Goal: Task Accomplishment & Management: Complete application form

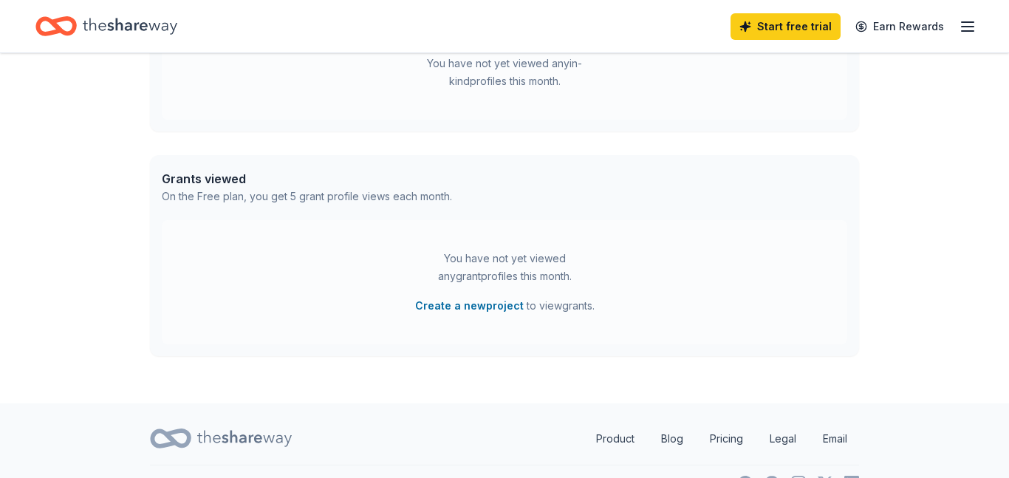
scroll to position [481, 0]
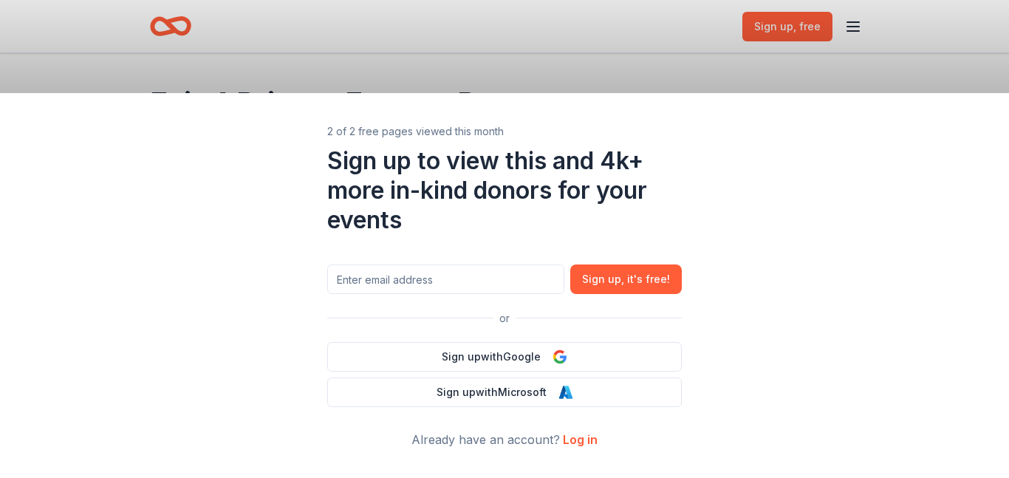
click at [592, 432] on link "Log in" at bounding box center [580, 439] width 35 height 15
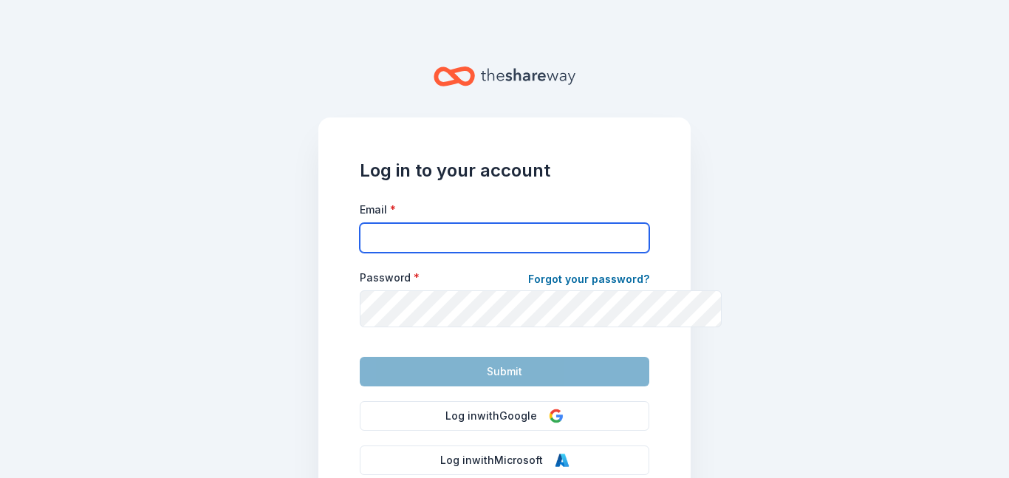
click at [431, 253] on input "Email *" at bounding box center [504, 238] width 289 height 30
type input "justbelievefundraising@gmail.com"
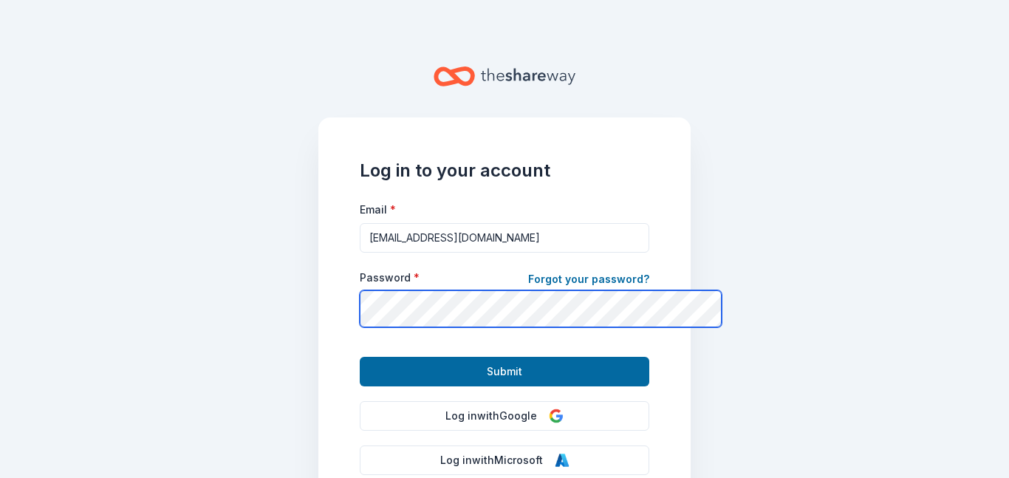
click at [360, 357] on button "Submit" at bounding box center [504, 372] width 289 height 30
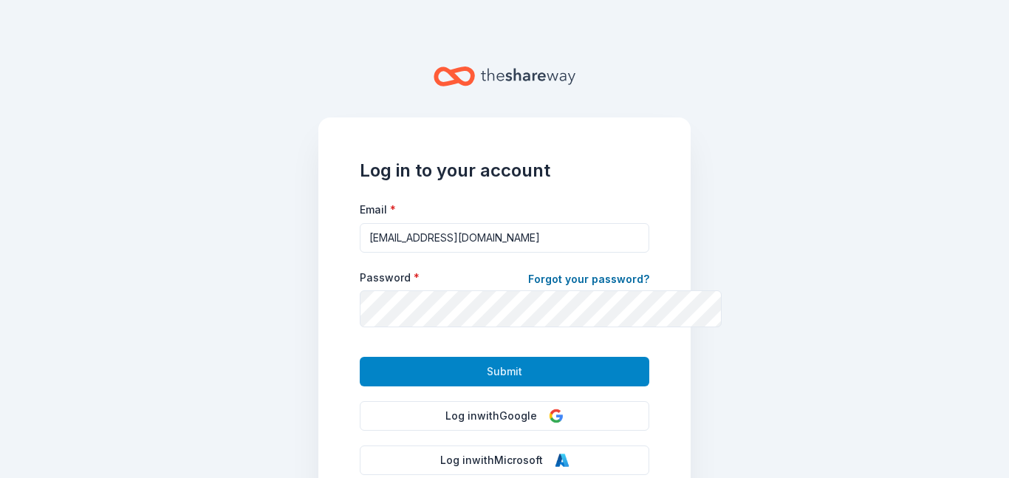
click at [498, 380] on span "Submit" at bounding box center [504, 372] width 35 height 18
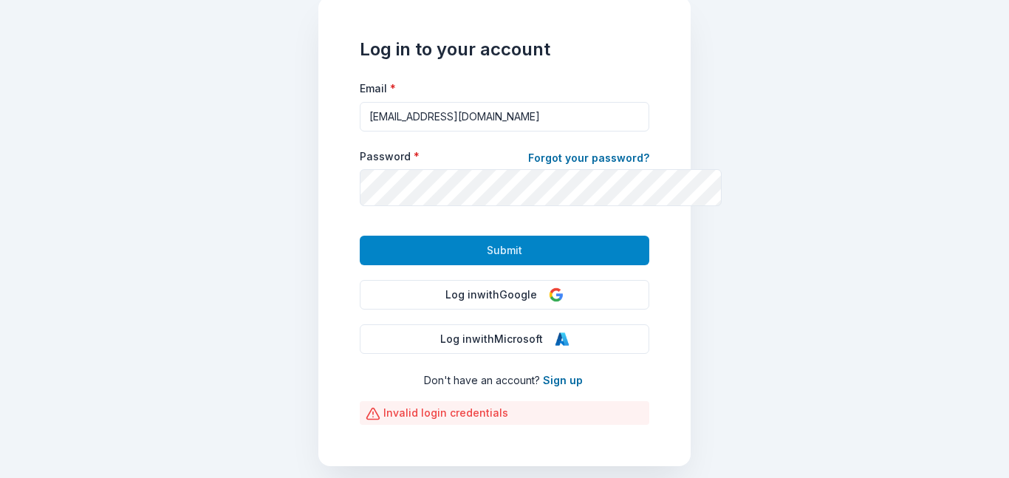
scroll to position [140, 0]
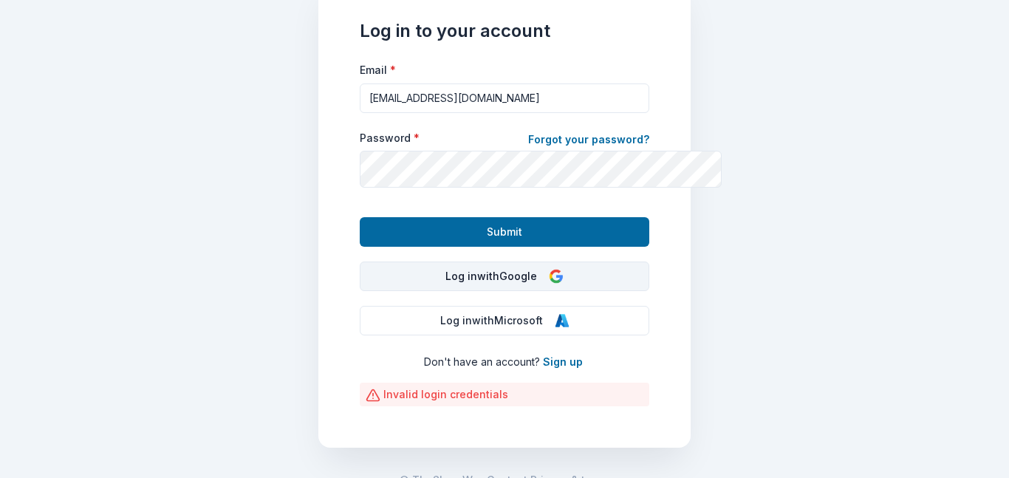
click at [499, 291] on button "Log in with Google" at bounding box center [504, 276] width 289 height 30
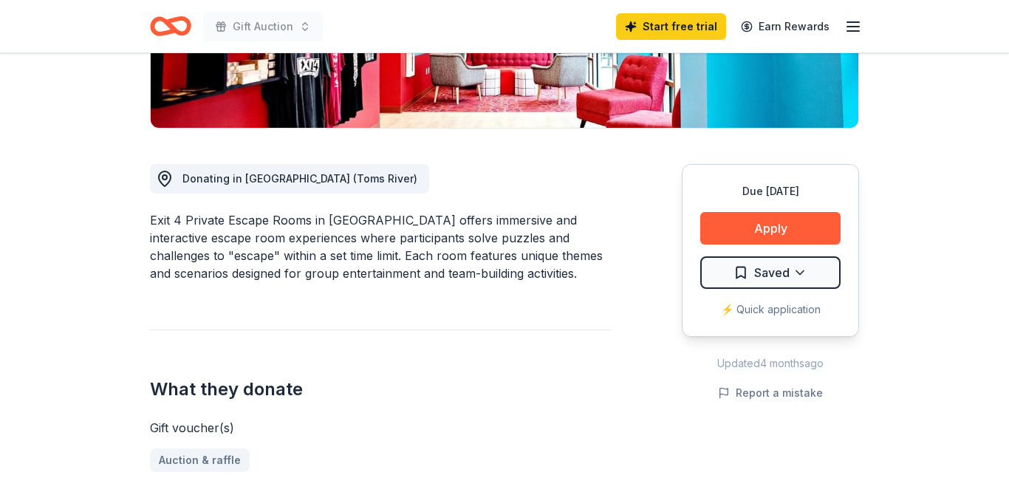
scroll to position [383, 0]
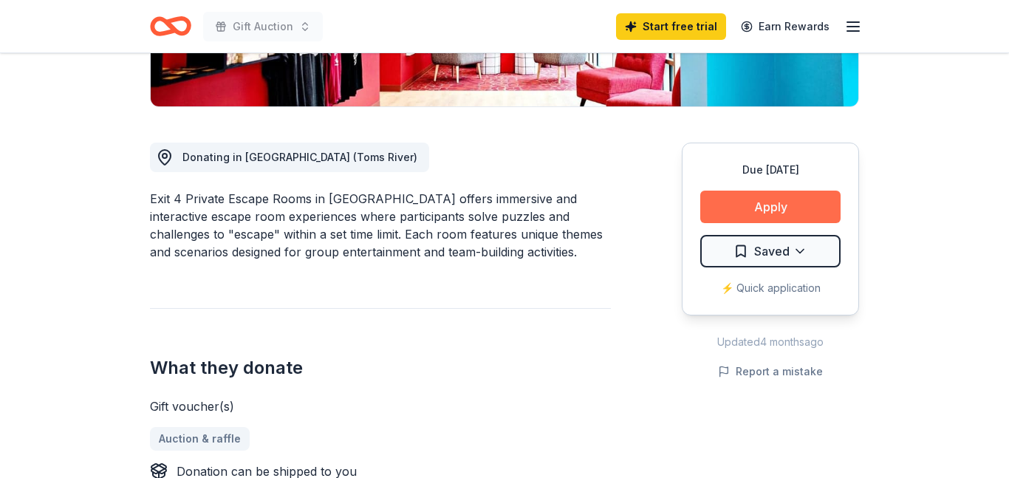
click at [747, 223] on button "Apply" at bounding box center [770, 207] width 140 height 32
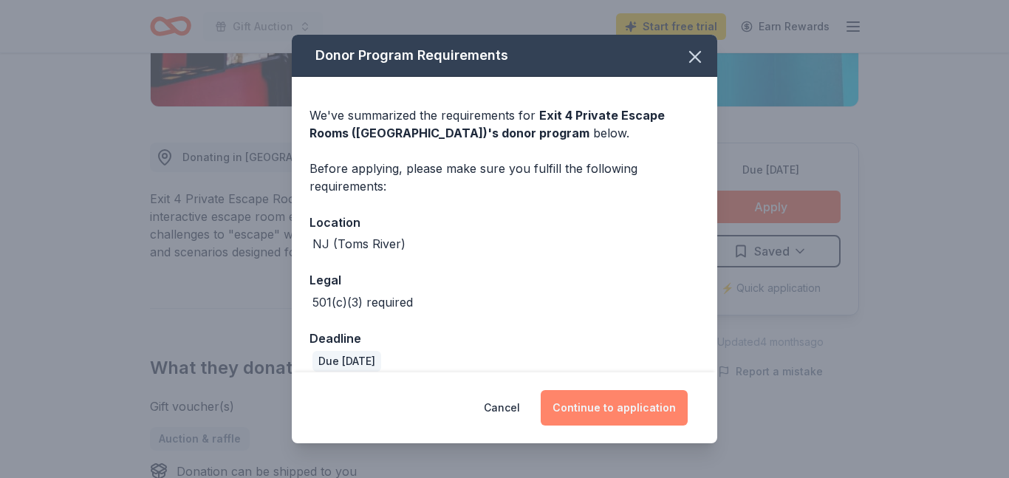
click at [651, 406] on button "Continue to application" at bounding box center [614, 407] width 147 height 35
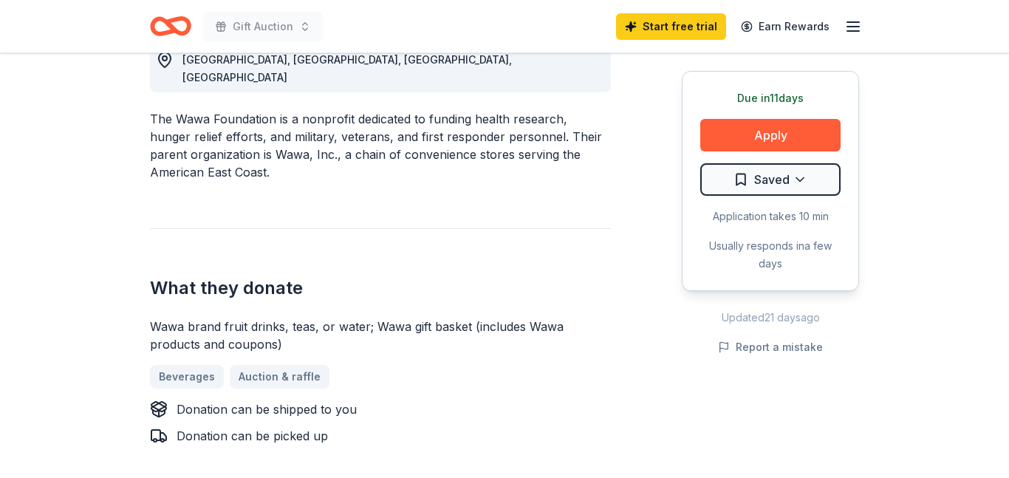
scroll to position [459, 0]
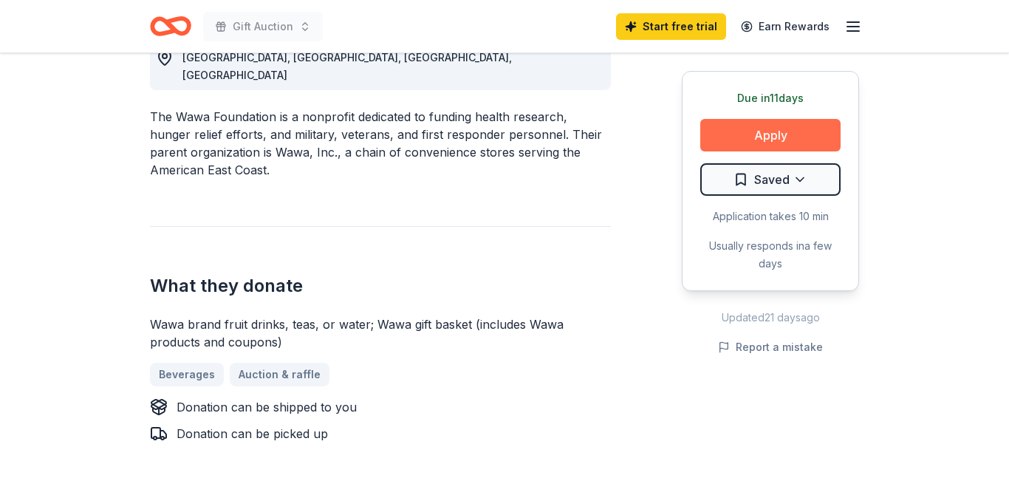
click at [726, 151] on button "Apply" at bounding box center [770, 135] width 140 height 32
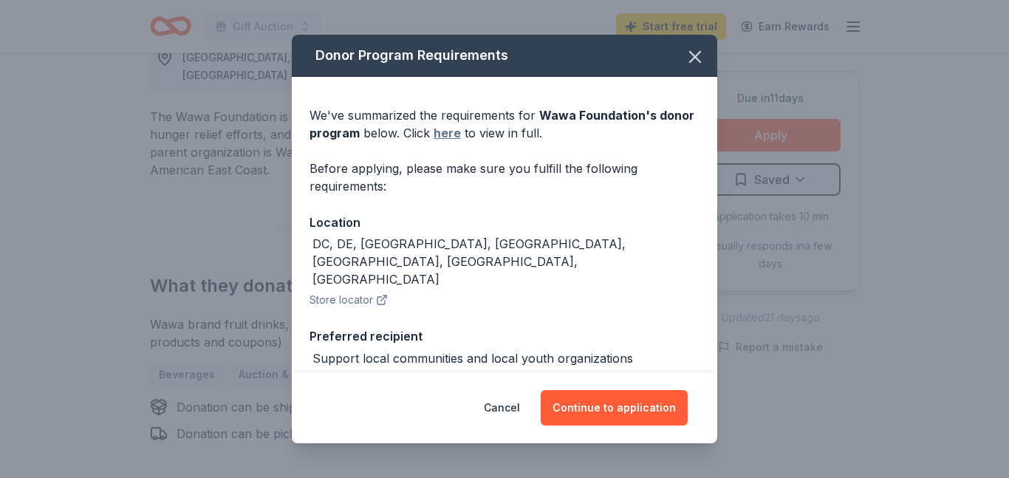
click at [433, 142] on link "here" at bounding box center [446, 133] width 27 height 18
click at [700, 62] on icon "button" at bounding box center [695, 57] width 10 height 10
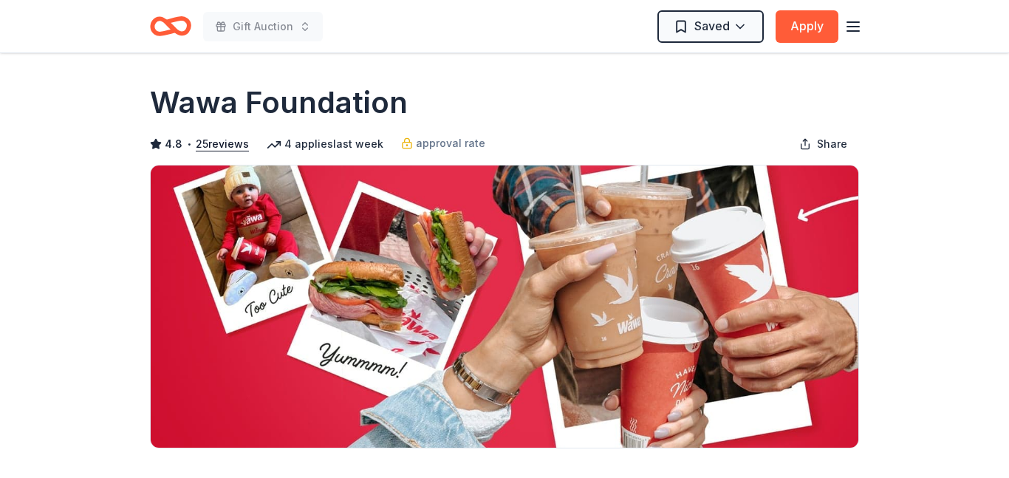
scroll to position [0, 0]
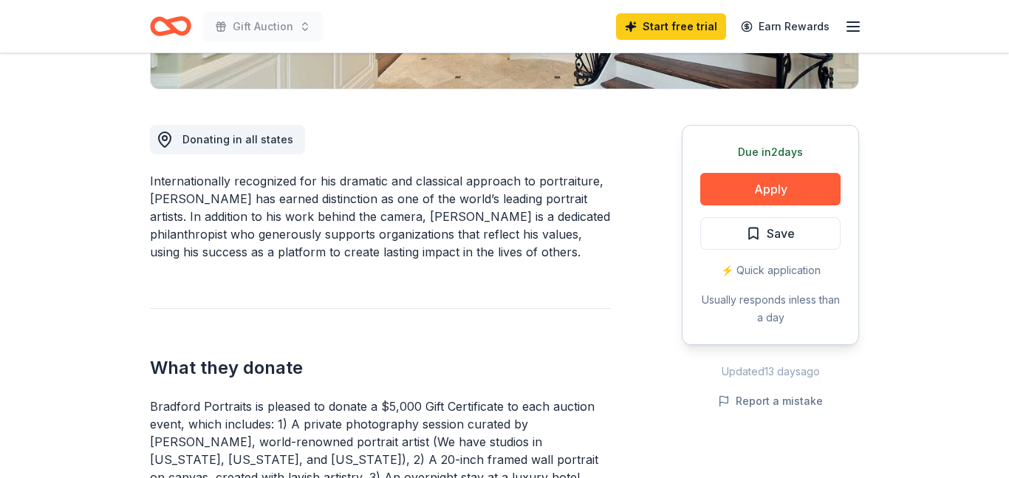
scroll to position [446, 0]
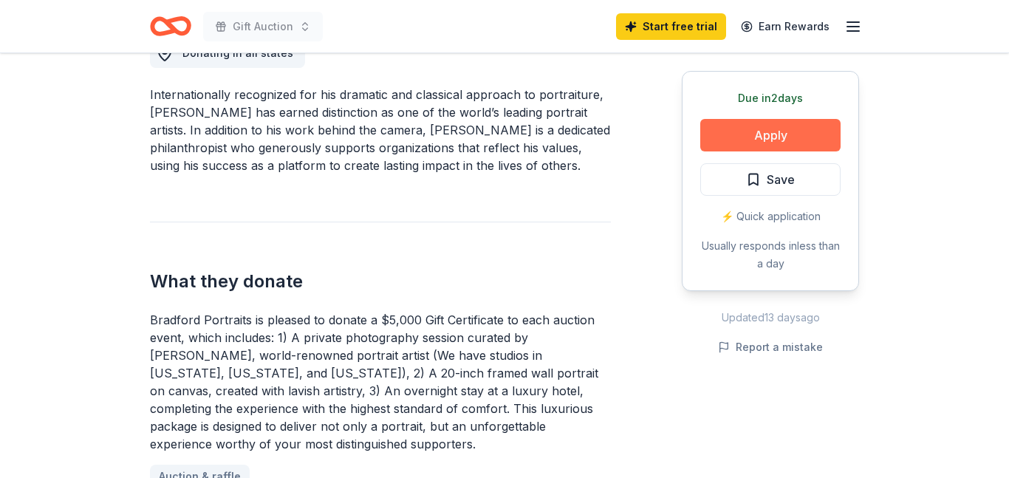
click at [741, 151] on button "Apply" at bounding box center [770, 135] width 140 height 32
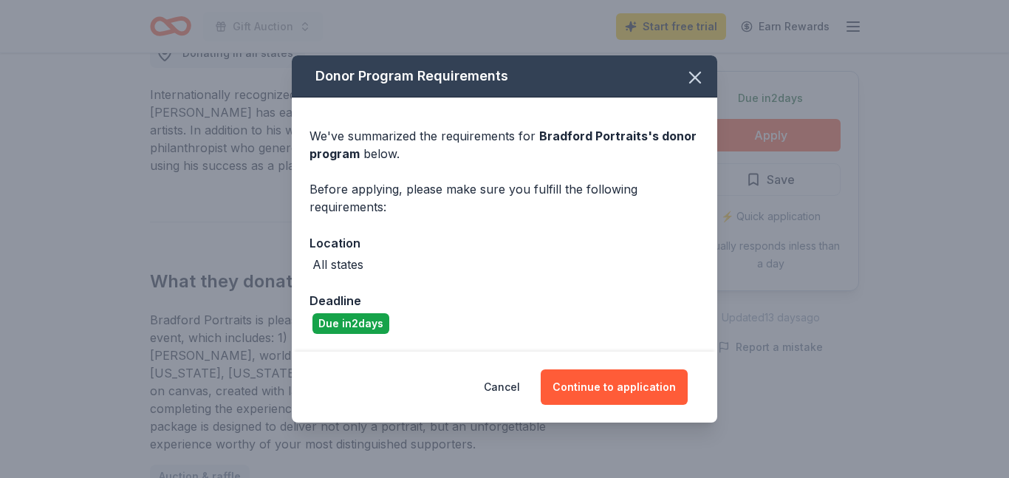
scroll to position [55, 0]
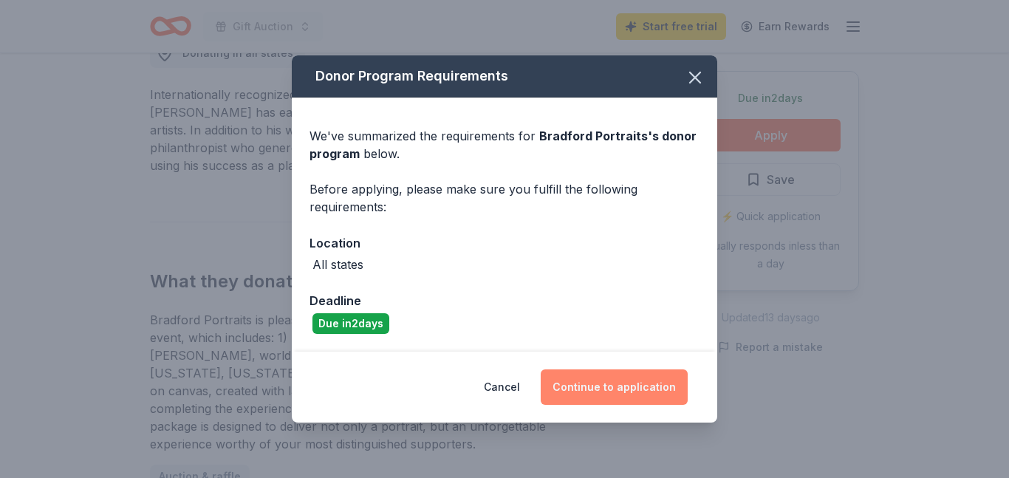
click at [639, 399] on button "Continue to application" at bounding box center [614, 386] width 147 height 35
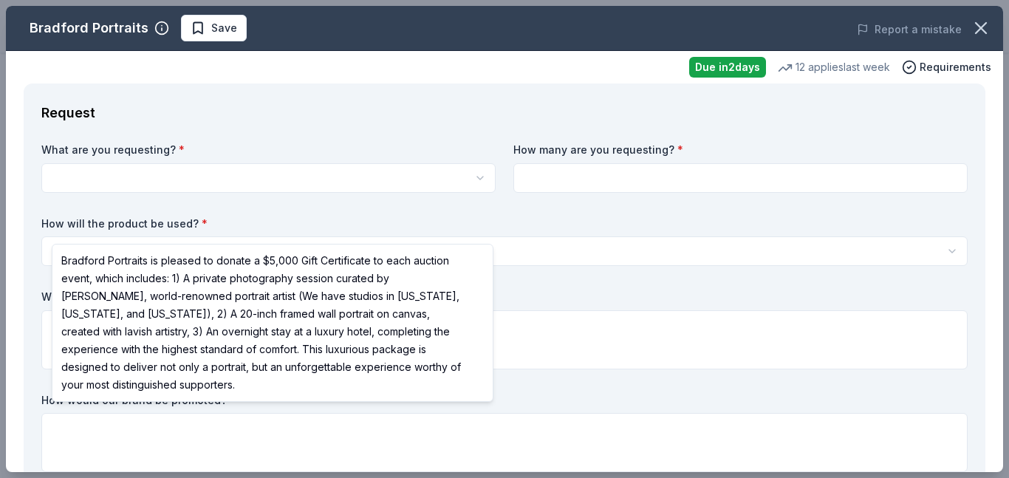
click at [166, 219] on html "Gift Auction Save Apply Due [DATE] Share Bradford Portraits New 12 applies last…" at bounding box center [504, 239] width 1009 height 478
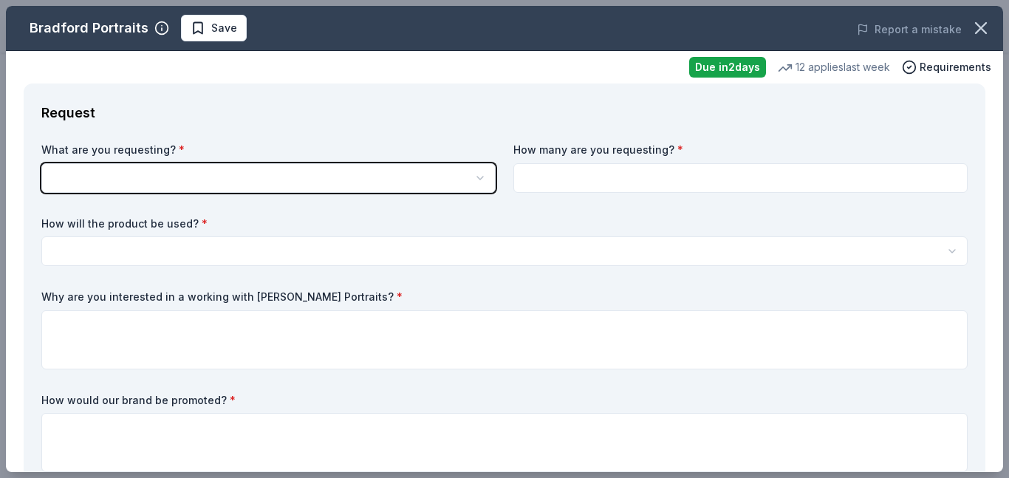
click at [109, 216] on html "Gift Auction Save Apply Due in 2 days Share Bradford Portraits New 12 applies l…" at bounding box center [504, 239] width 1009 height 478
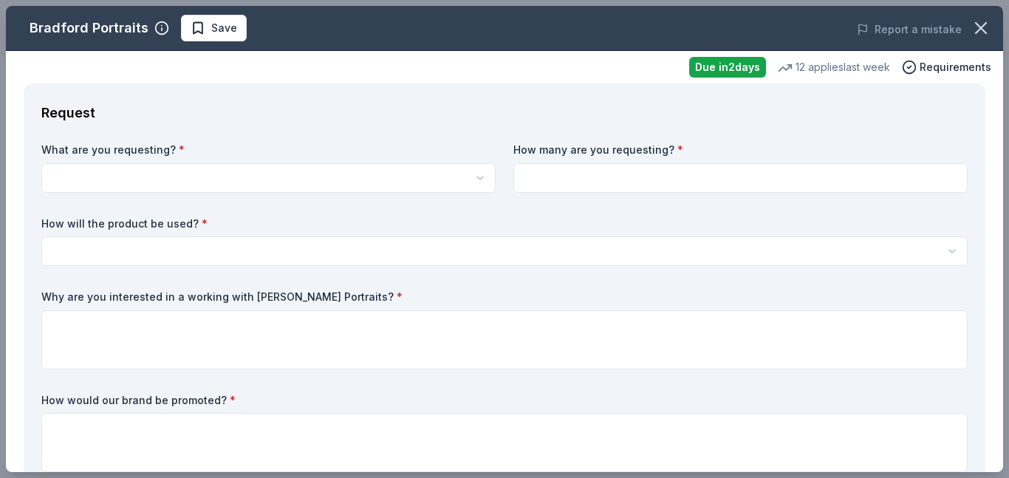
click at [552, 193] on input at bounding box center [740, 178] width 454 height 30
type input "1"
click at [220, 225] on html "Gift Auction Save Apply Due in 2 days Share Bradford Portraits New 12 applies l…" at bounding box center [504, 239] width 1009 height 478
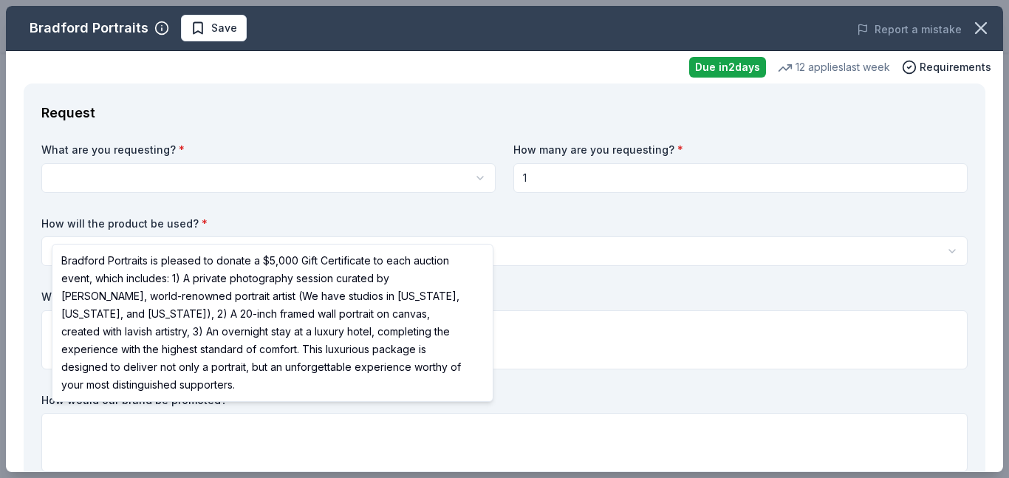
select select "Bradford Portraits is pleased to donate a $5,000 Gift Certificate to each aucti…"
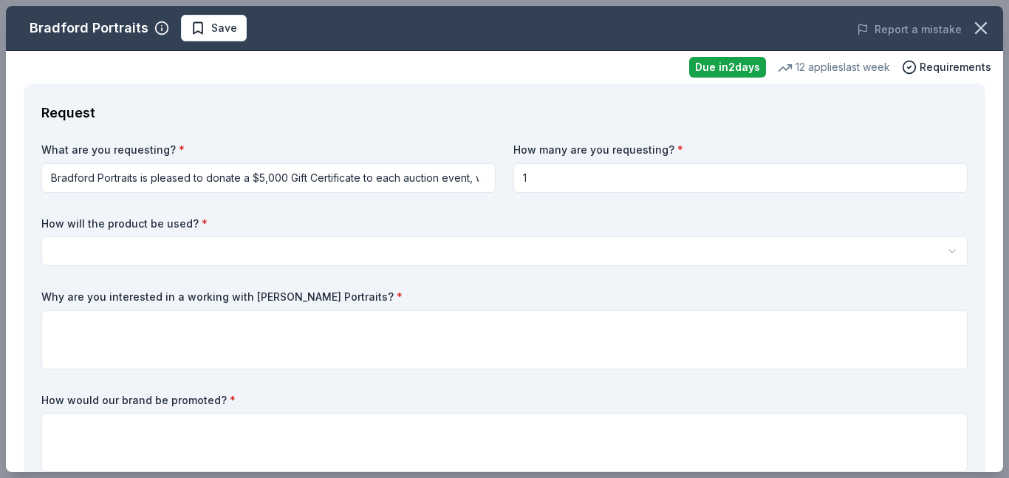
click at [332, 323] on html "Gift Auction Save Apply Due in 2 days Share Bradford Portraits New 12 applies l…" at bounding box center [504, 239] width 1009 height 478
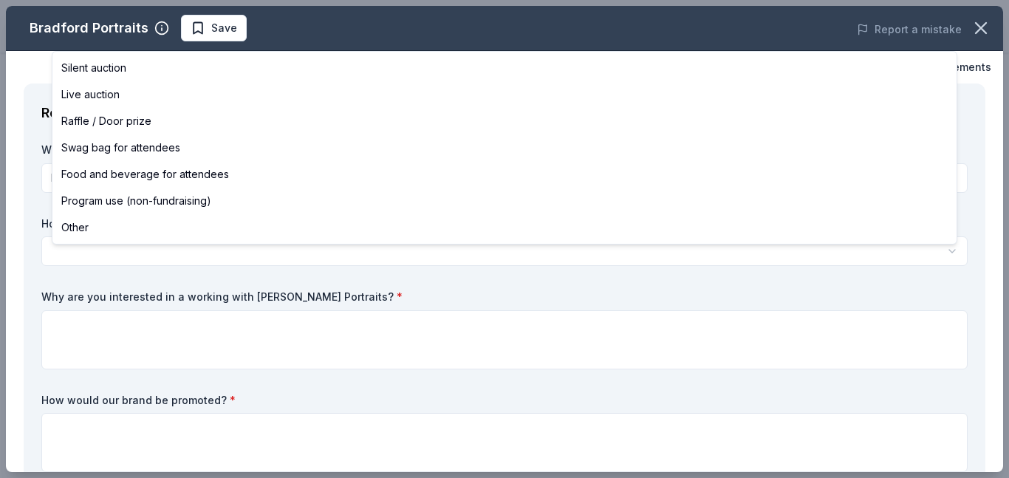
select select "raffleDoorPrize"
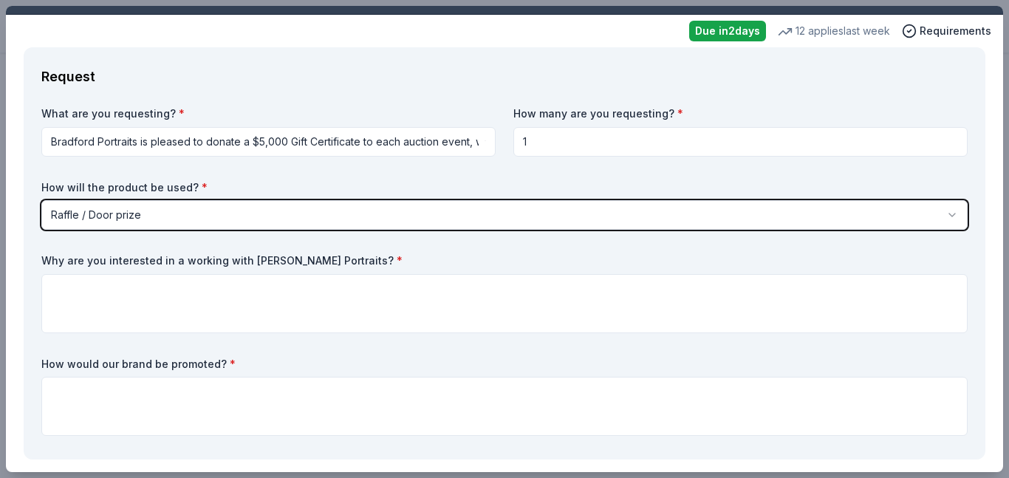
scroll to position [40, 0]
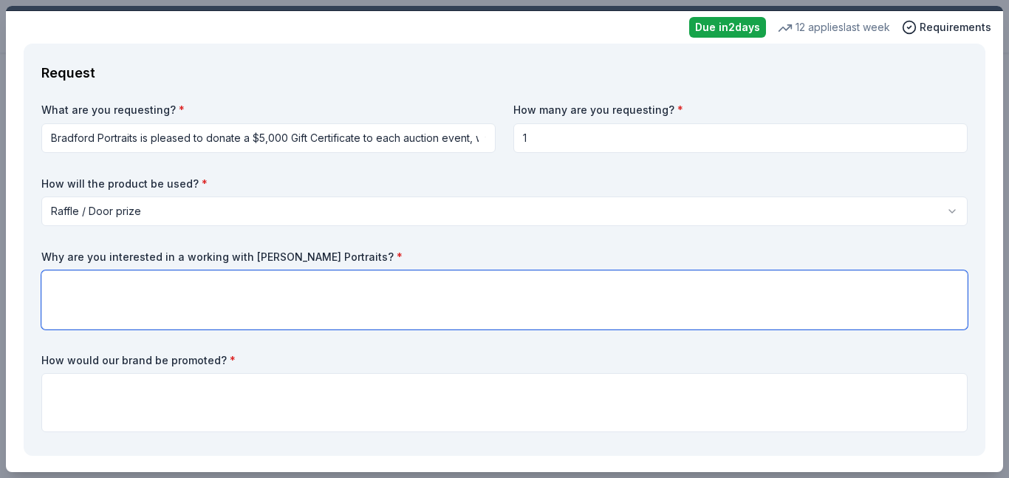
click at [186, 329] on textarea at bounding box center [504, 299] width 926 height 59
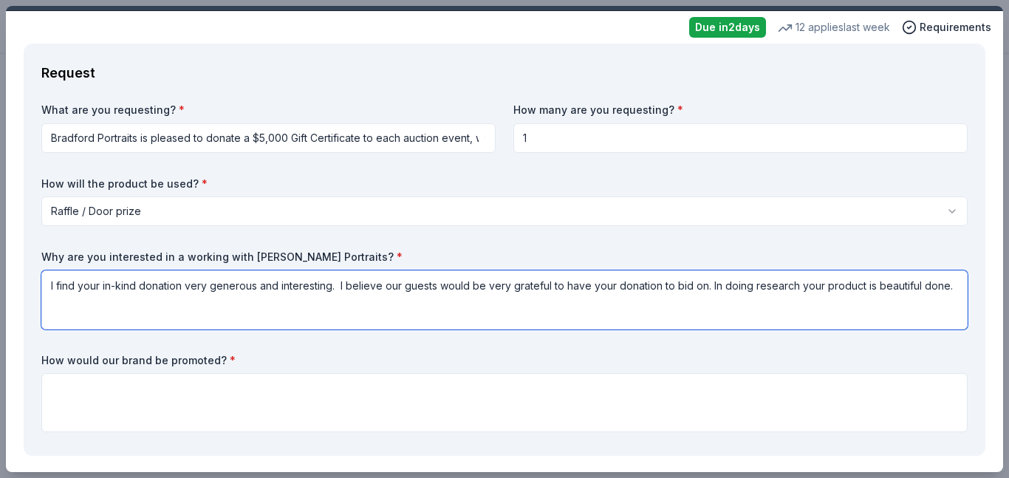
click at [229, 329] on textarea "I find your in-kind donation very generous and interesting. I believe our guest…" at bounding box center [504, 299] width 926 height 59
click at [338, 329] on textarea "I find your in-kind donation very generous and interesting. I believe our guest…" at bounding box center [504, 299] width 926 height 59
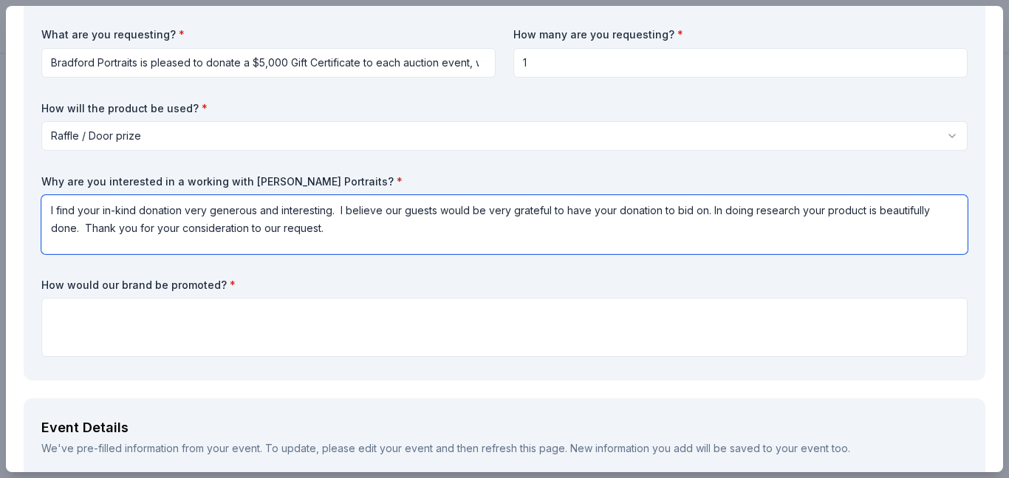
scroll to position [120, 0]
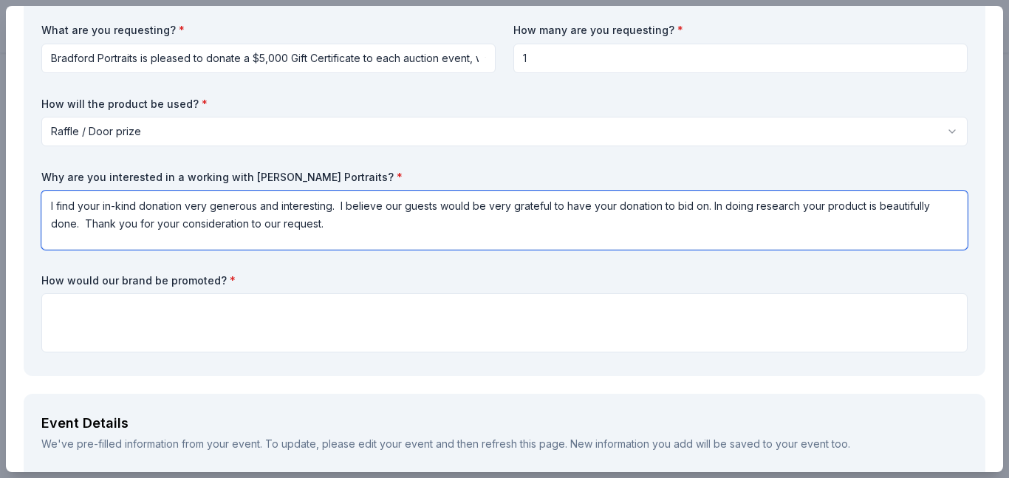
type textarea "I find your in-kind donation very generous and interesting. I believe our guest…"
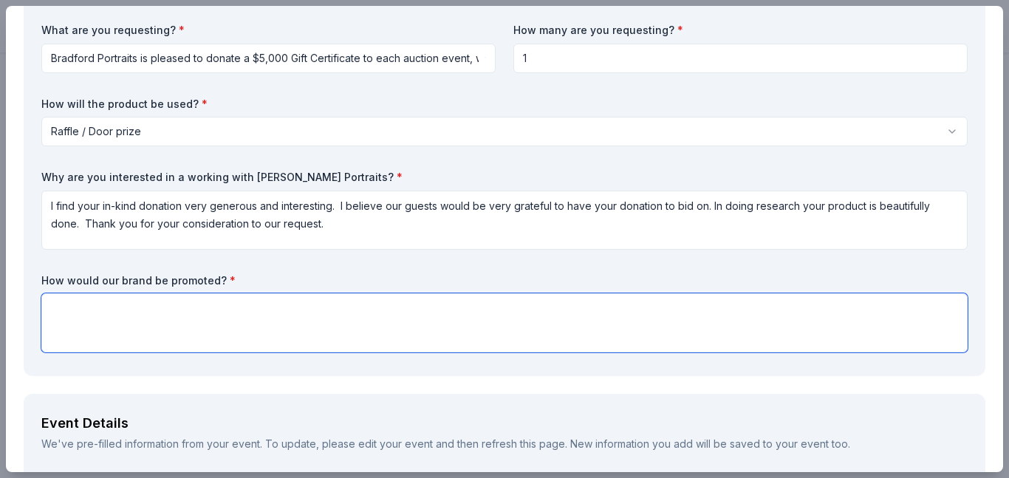
click at [263, 352] on textarea at bounding box center [504, 322] width 926 height 59
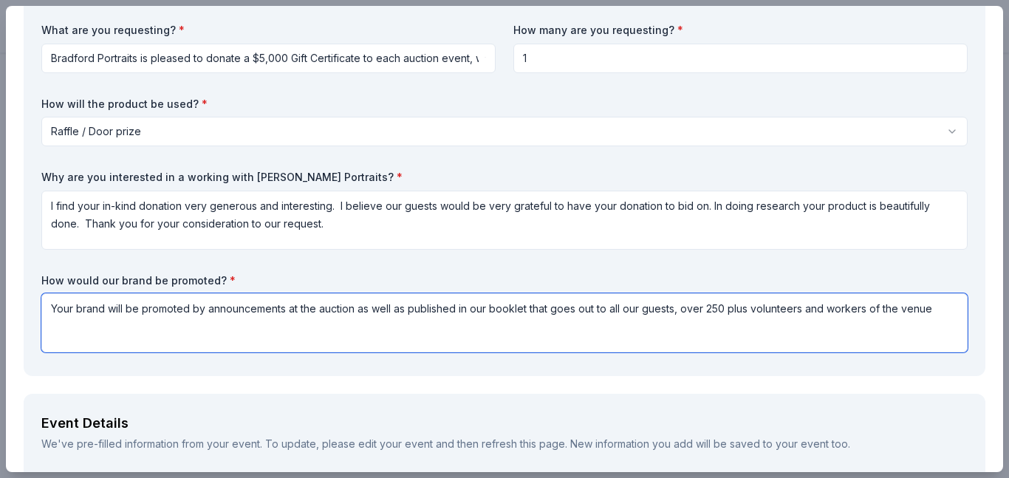
click at [896, 352] on textarea "Your brand will be promoted by announcements at the auction as well as publishe…" at bounding box center [504, 322] width 926 height 59
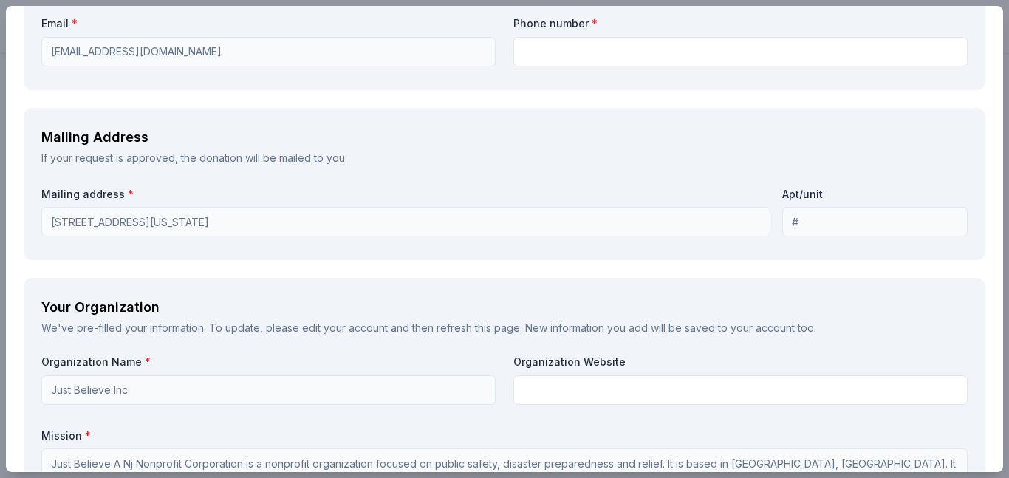
scroll to position [1153, 0]
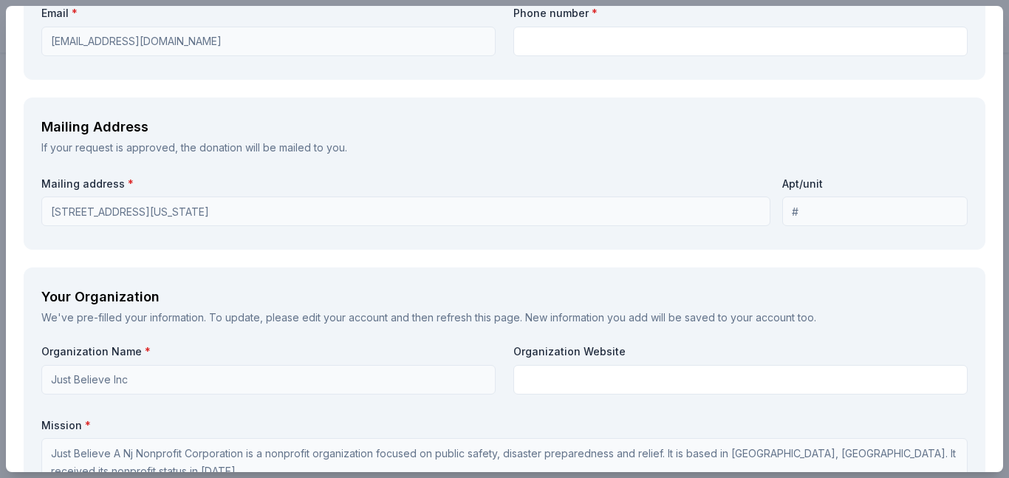
type textarea "Your brand will be promoted by announcements at the auction as well as publishe…"
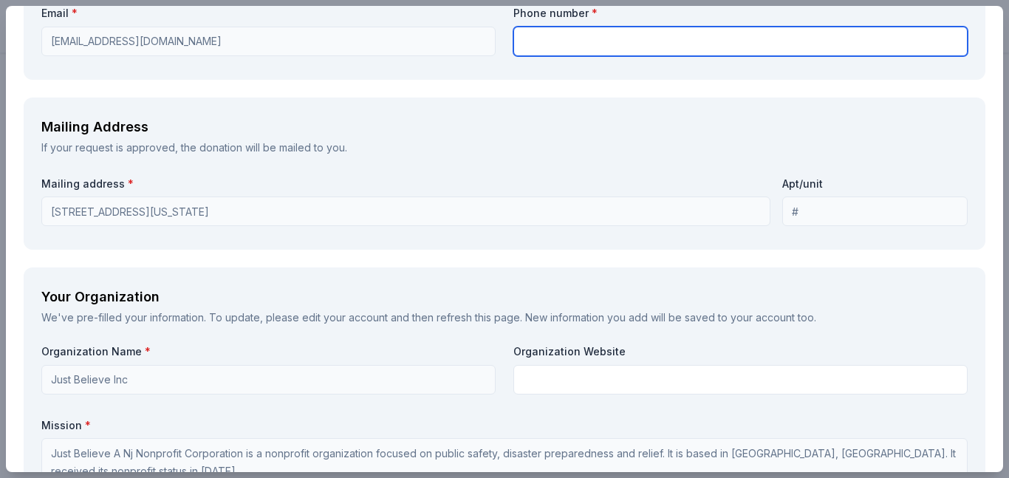
click at [527, 56] on input "text" at bounding box center [740, 42] width 454 height 30
type input "7325690643"
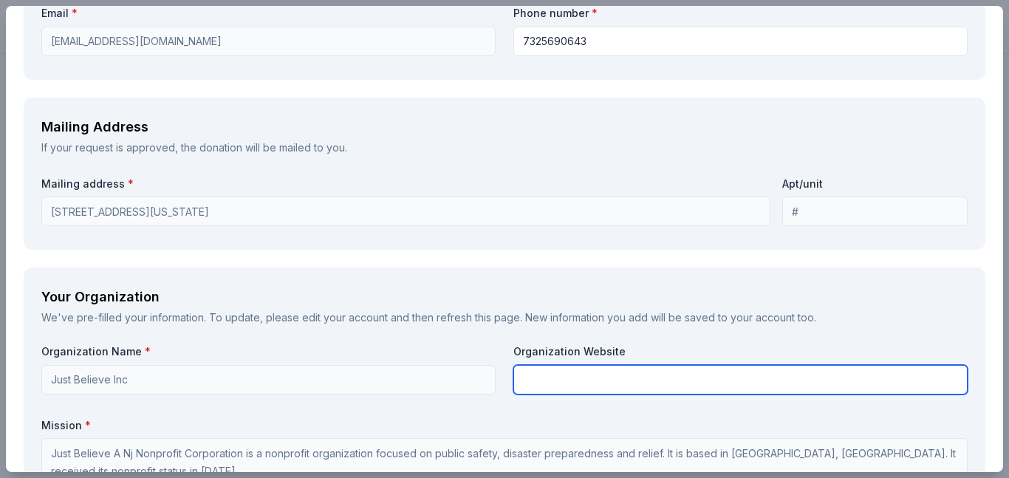
type input "Just Believe Inc"
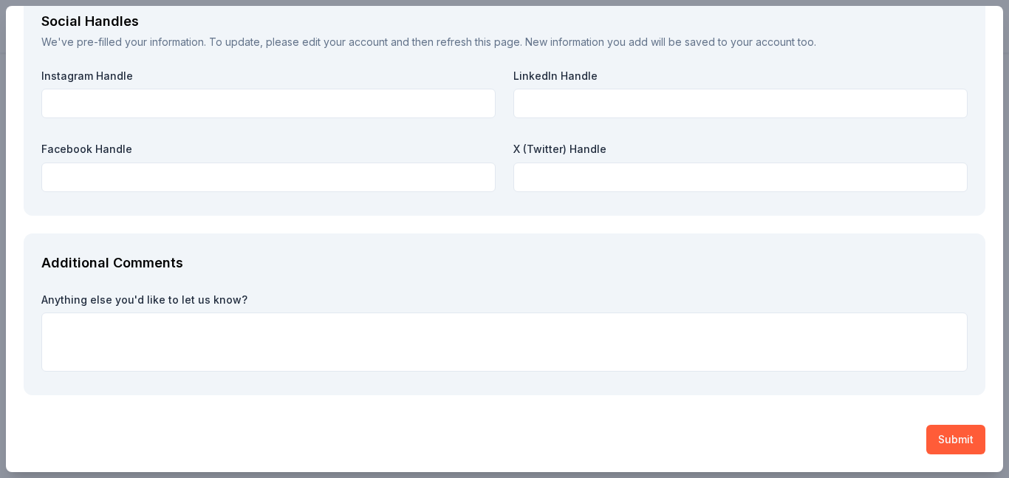
scroll to position [1910, 0]
type input "C:\fakepath\_Gift Auction Request 2025 (2) (2).pdf"
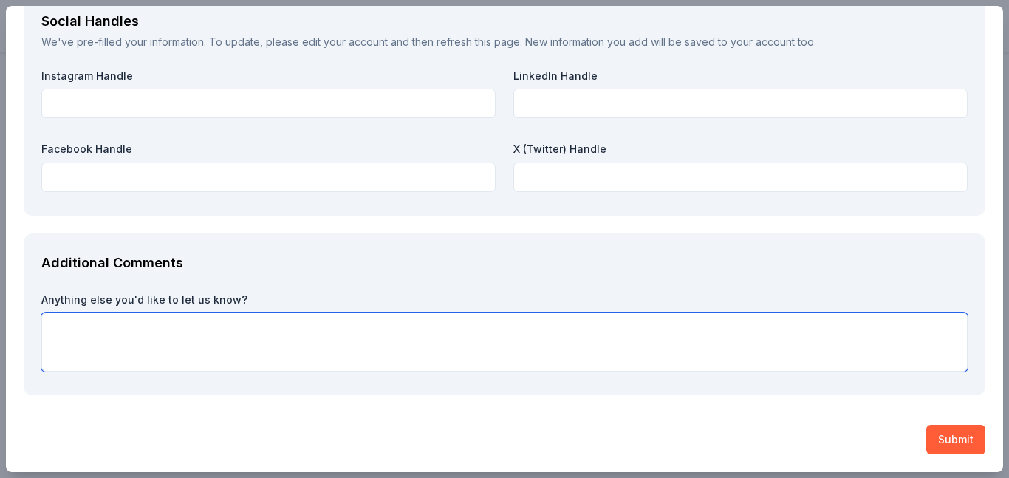
click at [346, 312] on textarea at bounding box center [504, 341] width 926 height 59
type textarea "Thank you for your consideration of our request"
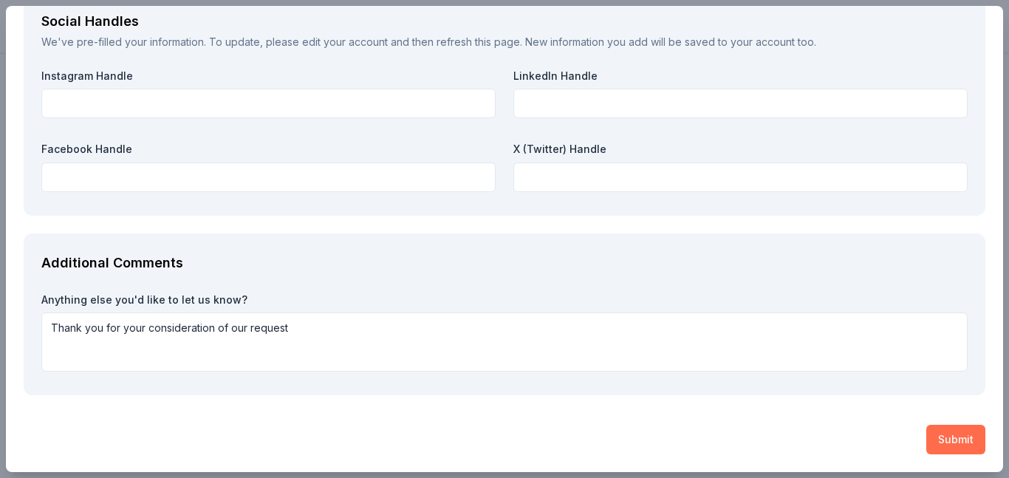
click at [950, 433] on button "Submit" at bounding box center [955, 440] width 59 height 30
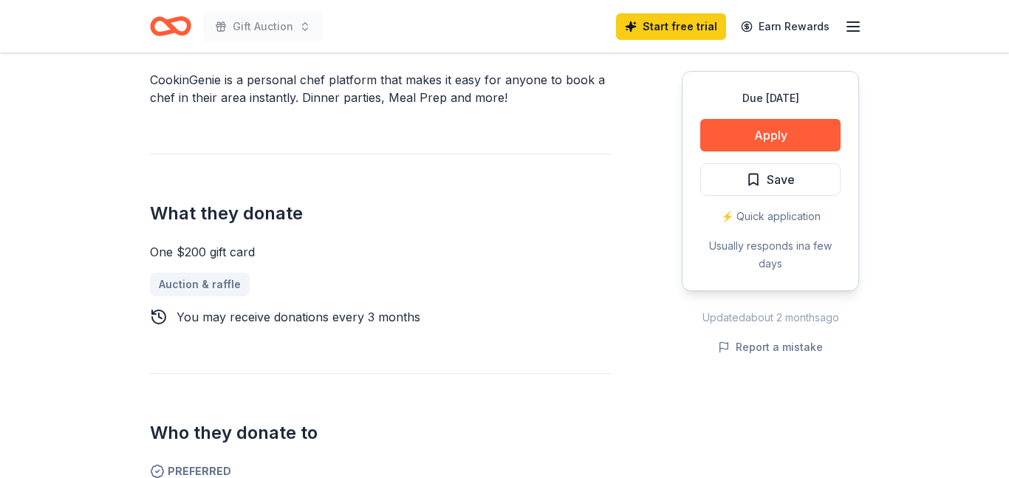
scroll to position [484, 0]
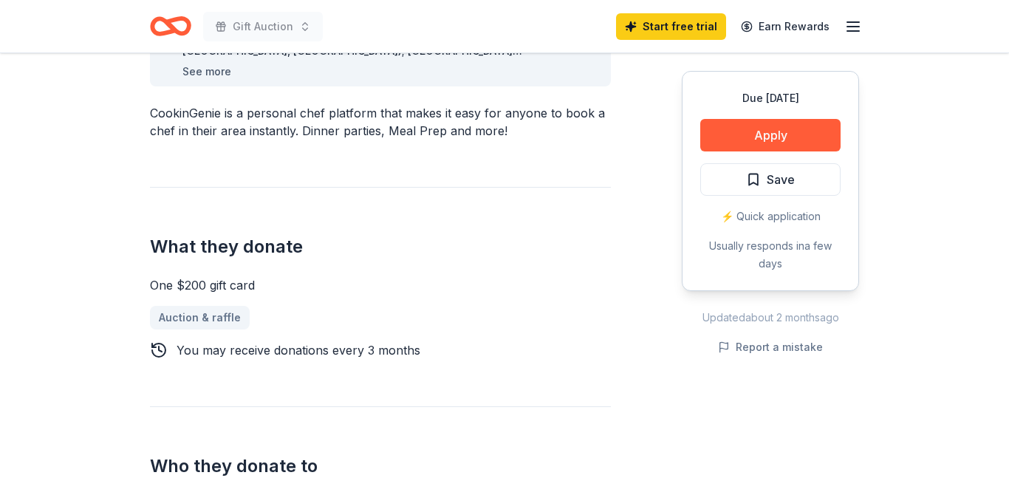
click at [231, 80] on button "See more" at bounding box center [206, 72] width 49 height 18
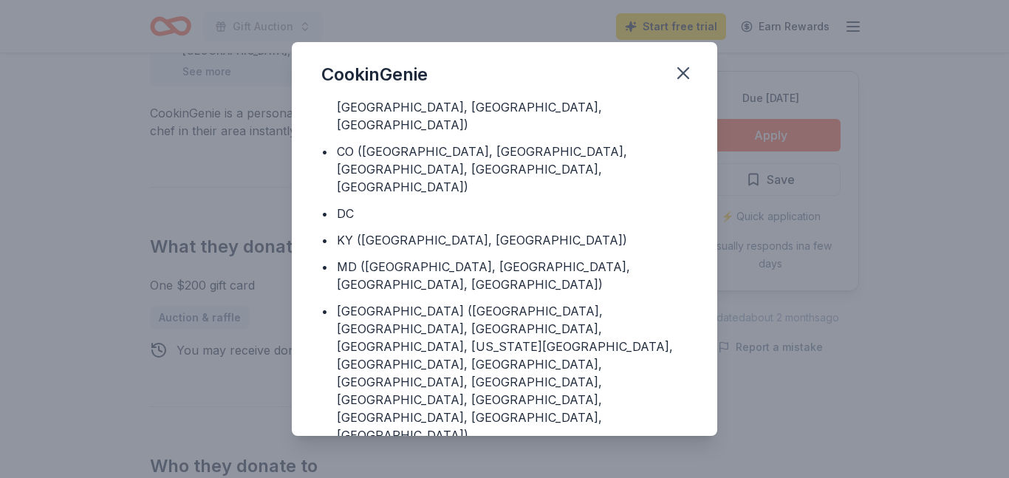
scroll to position [81, 0]
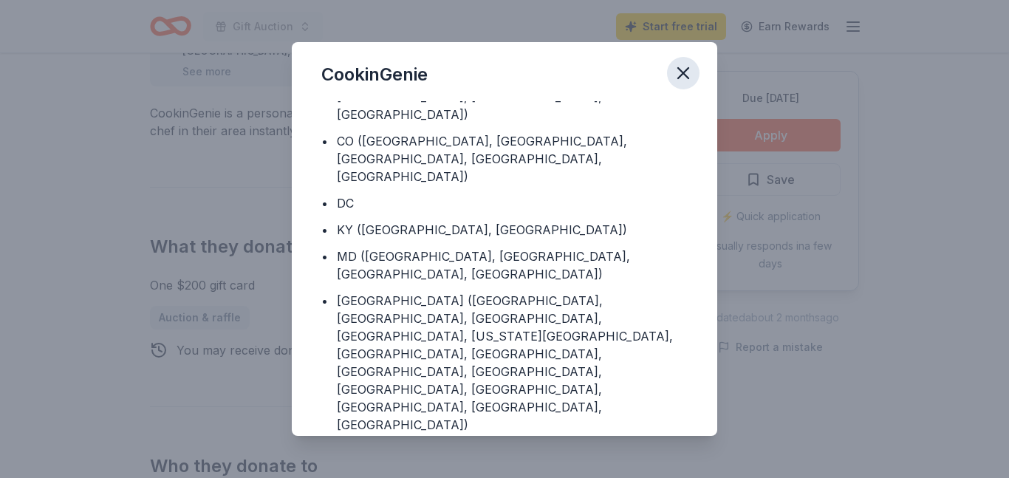
click at [693, 77] on icon "button" at bounding box center [683, 73] width 21 height 21
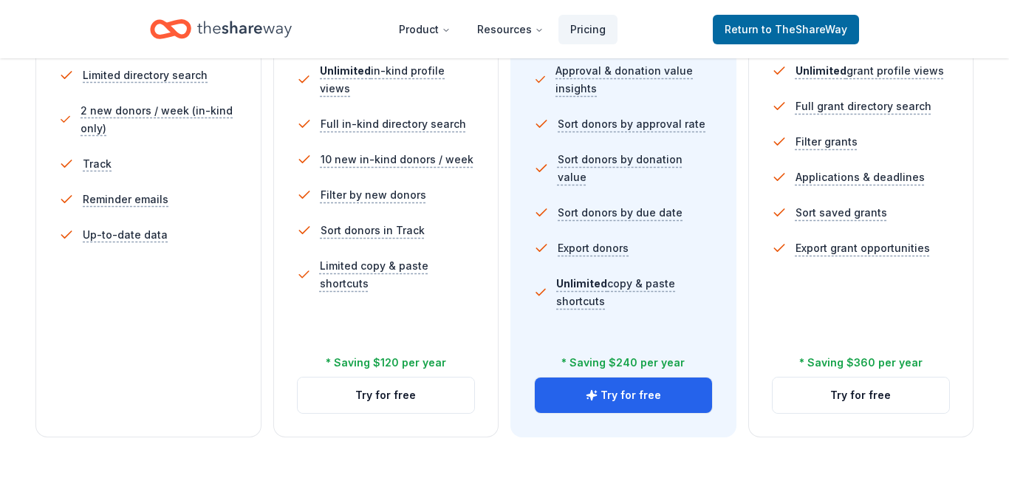
scroll to position [473, 0]
